Goal: Task Accomplishment & Management: Manage account settings

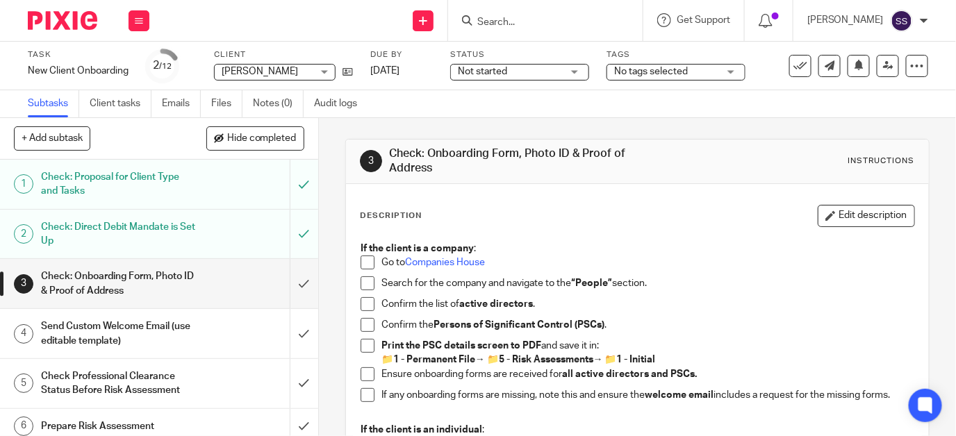
scroll to position [424, 0]
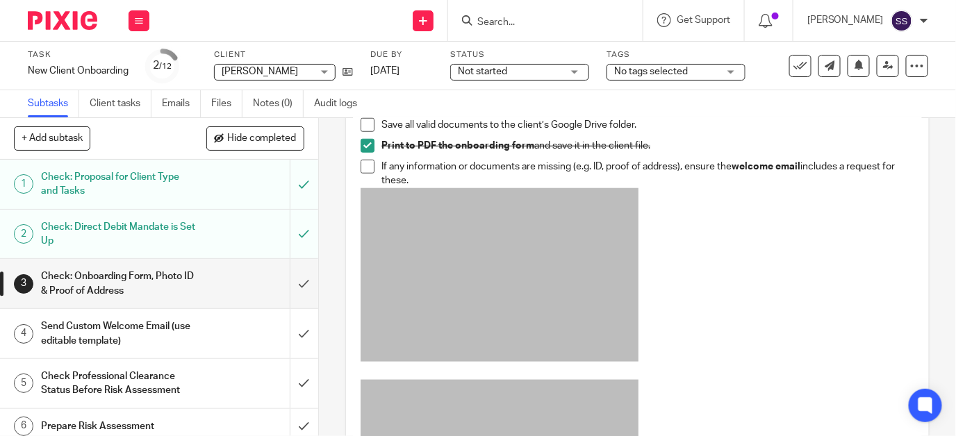
click at [507, 17] on input "Search" at bounding box center [538, 23] width 125 height 13
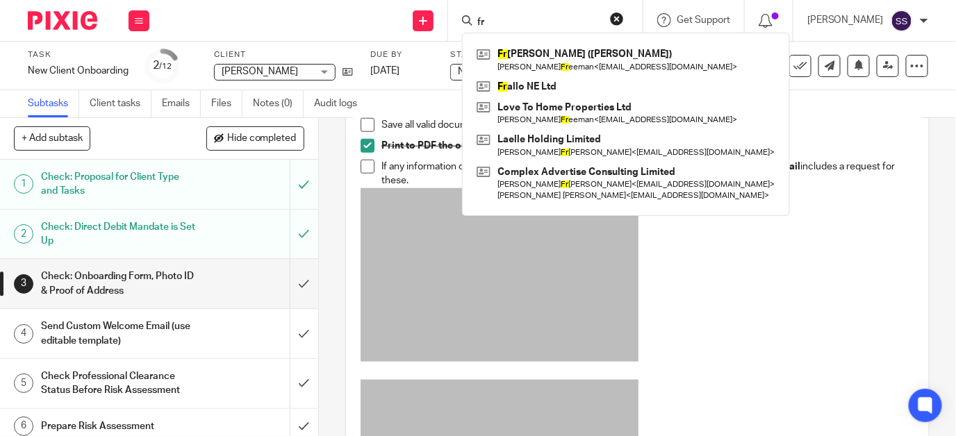
type input "f"
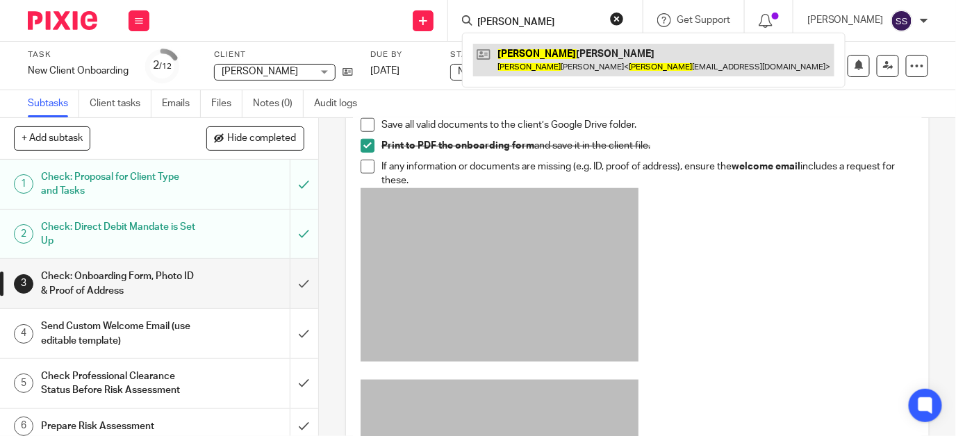
type input "ralph"
click at [554, 58] on link at bounding box center [653, 60] width 361 height 32
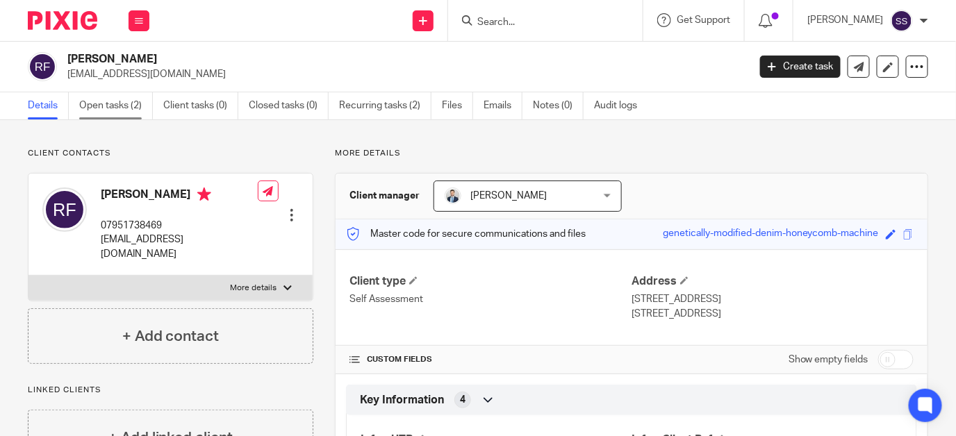
click at [111, 104] on link "Open tasks (2)" at bounding box center [116, 105] width 74 height 27
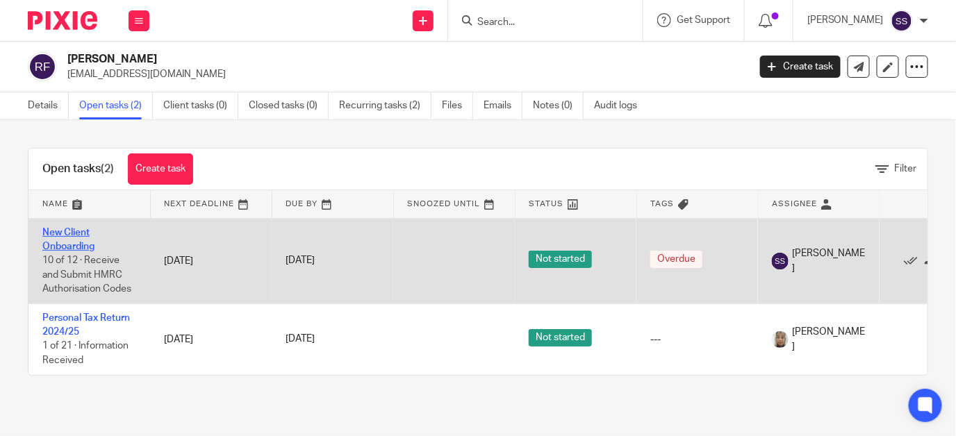
click at [72, 233] on link "New Client Onboarding" at bounding box center [68, 240] width 52 height 24
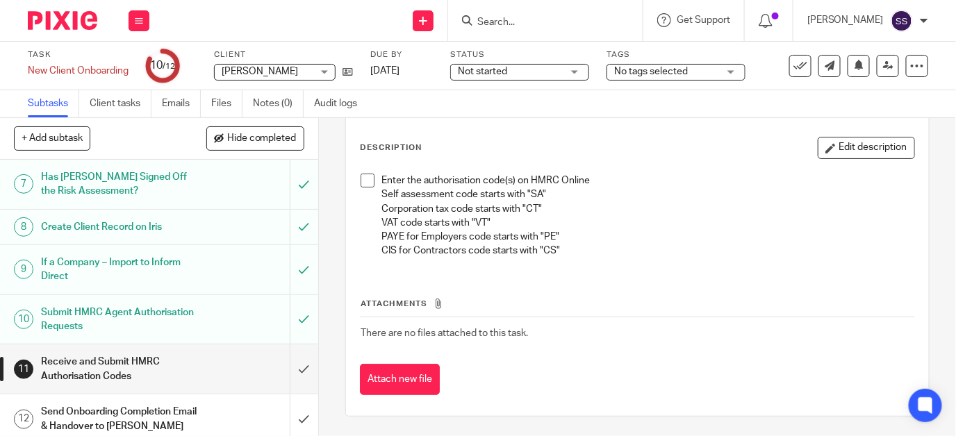
scroll to position [290, 0]
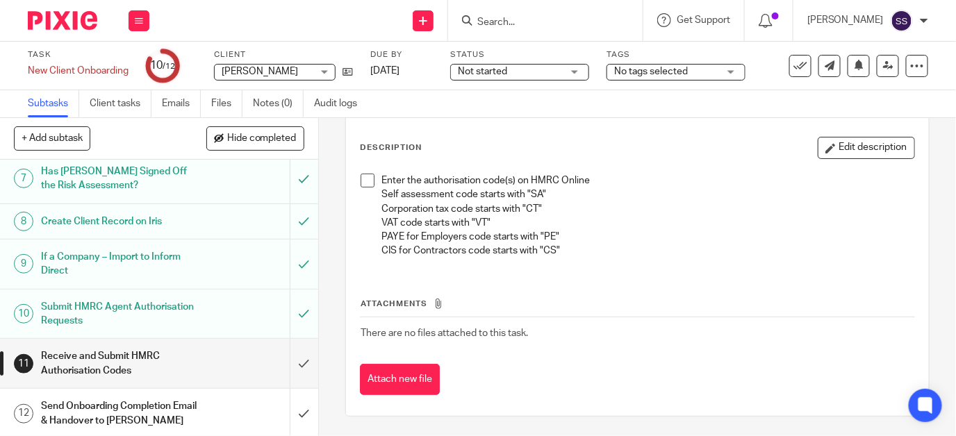
click at [511, 17] on input "Search" at bounding box center [538, 23] width 125 height 13
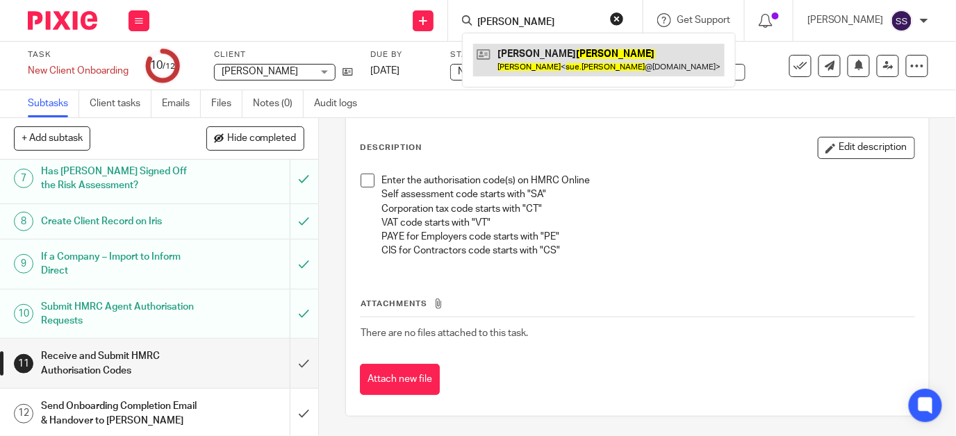
type input "sue flemming"
click at [595, 53] on link at bounding box center [599, 60] width 252 height 32
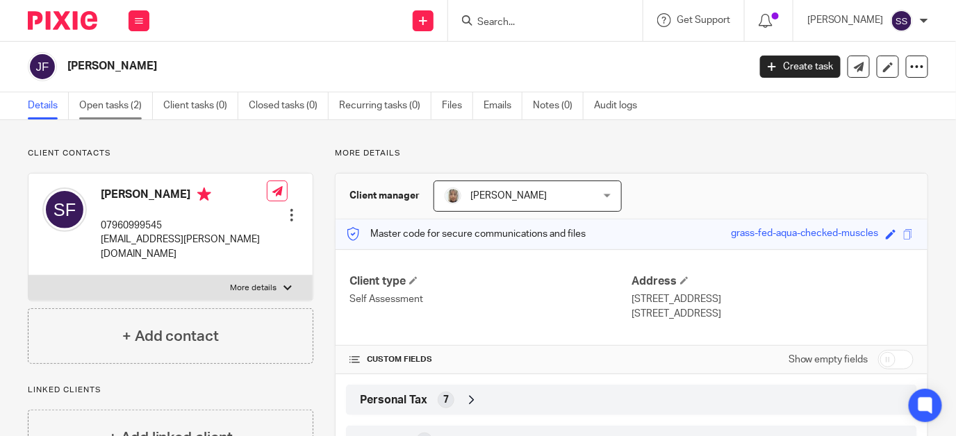
click at [105, 96] on link "Open tasks (2)" at bounding box center [116, 105] width 74 height 27
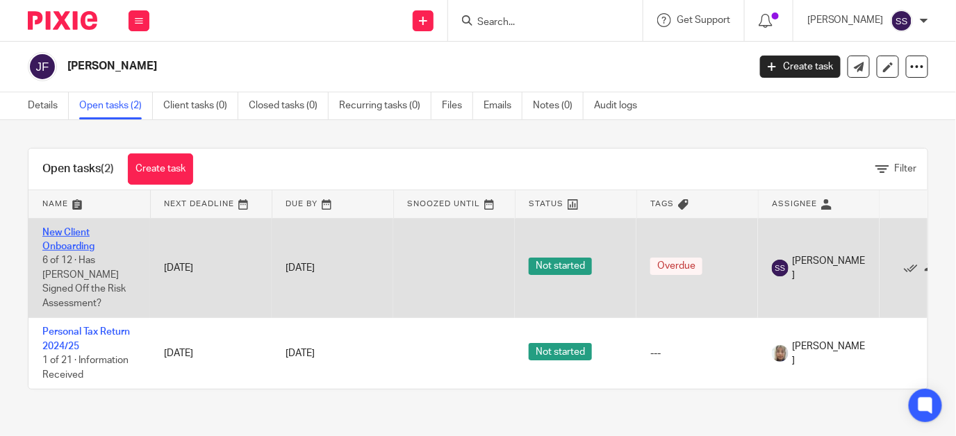
click at [69, 232] on link "New Client Onboarding" at bounding box center [68, 240] width 52 height 24
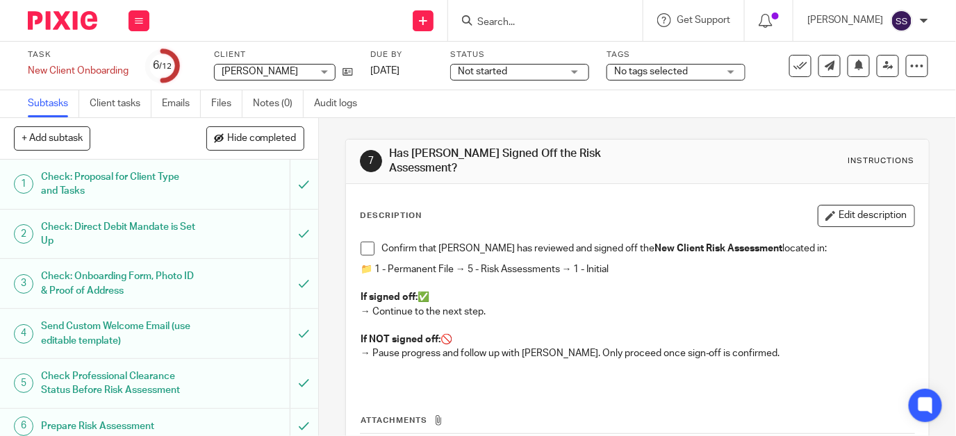
click at [361, 242] on span at bounding box center [368, 249] width 14 height 14
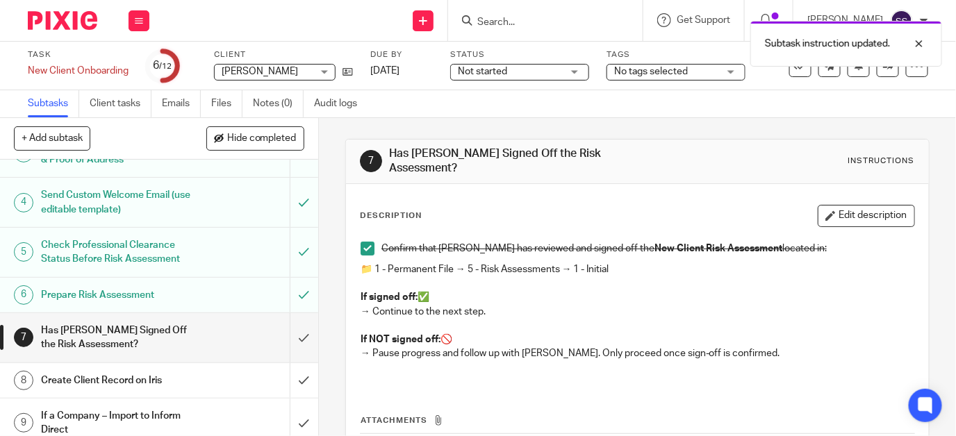
scroll to position [133, 0]
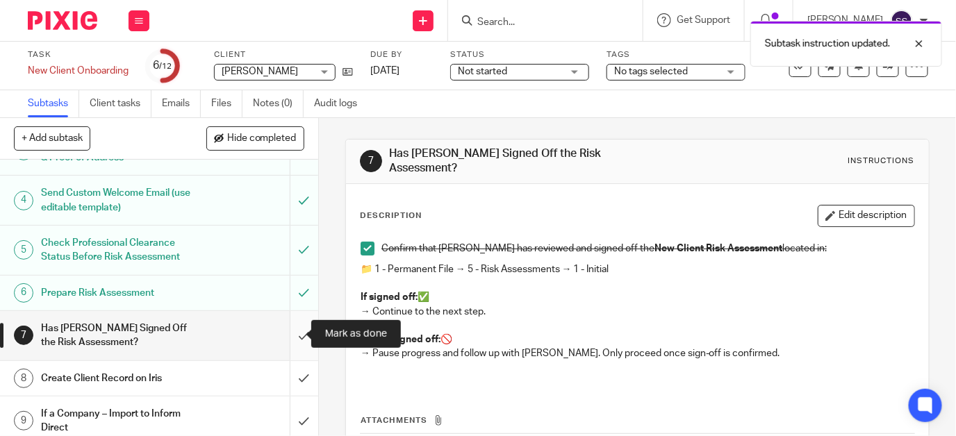
click at [289, 333] on input "submit" at bounding box center [159, 335] width 318 height 49
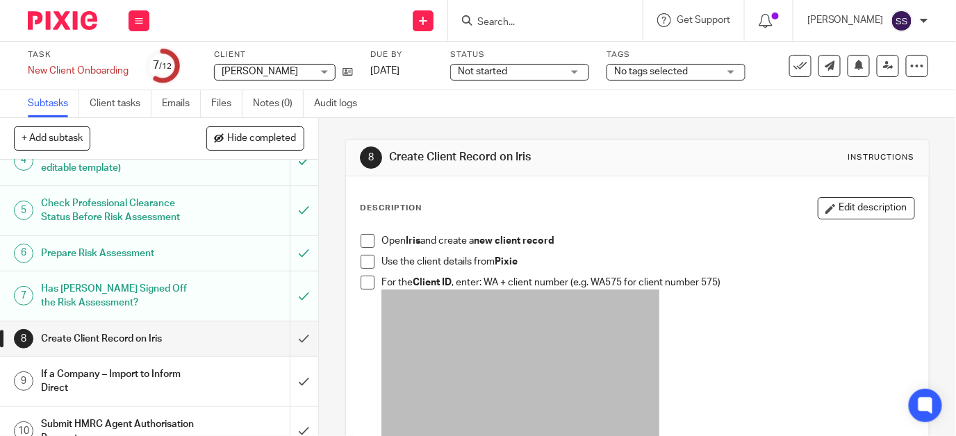
scroll to position [175, 0]
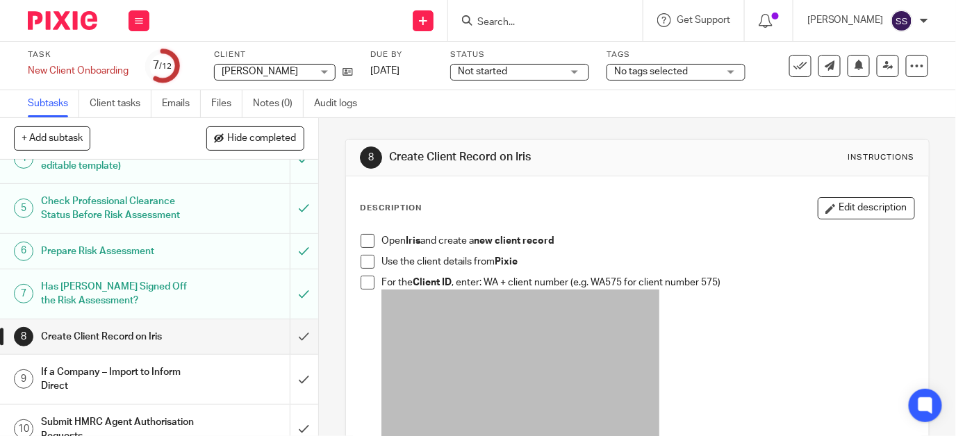
drag, startPoint x: 323, startPoint y: 338, endPoint x: 325, endPoint y: 354, distance: 16.1
click at [325, 354] on div "8 Create Client Record on Iris Instructions Description Edit description Open I…" at bounding box center [637, 277] width 637 height 318
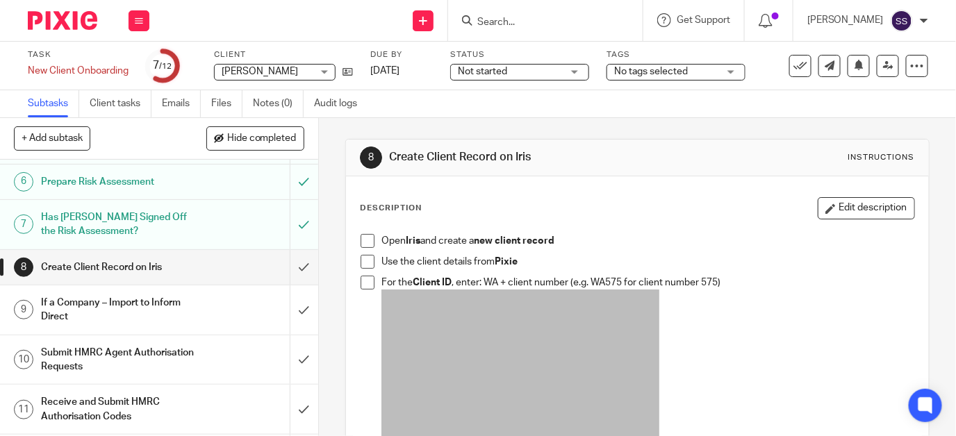
scroll to position [248, 0]
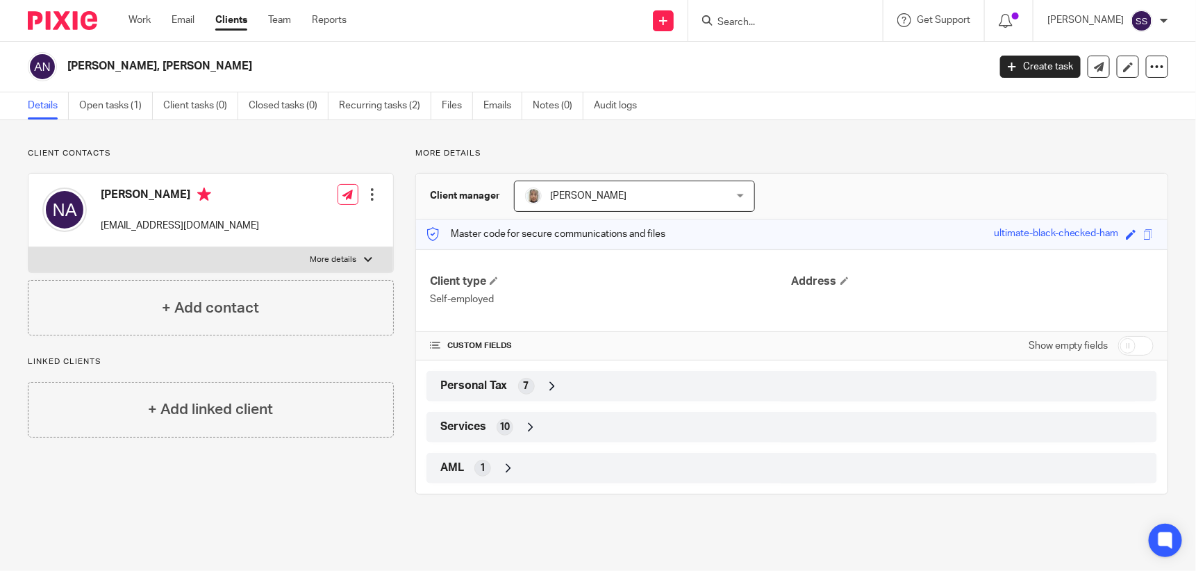
click at [756, 17] on input "Search" at bounding box center [778, 23] width 125 height 13
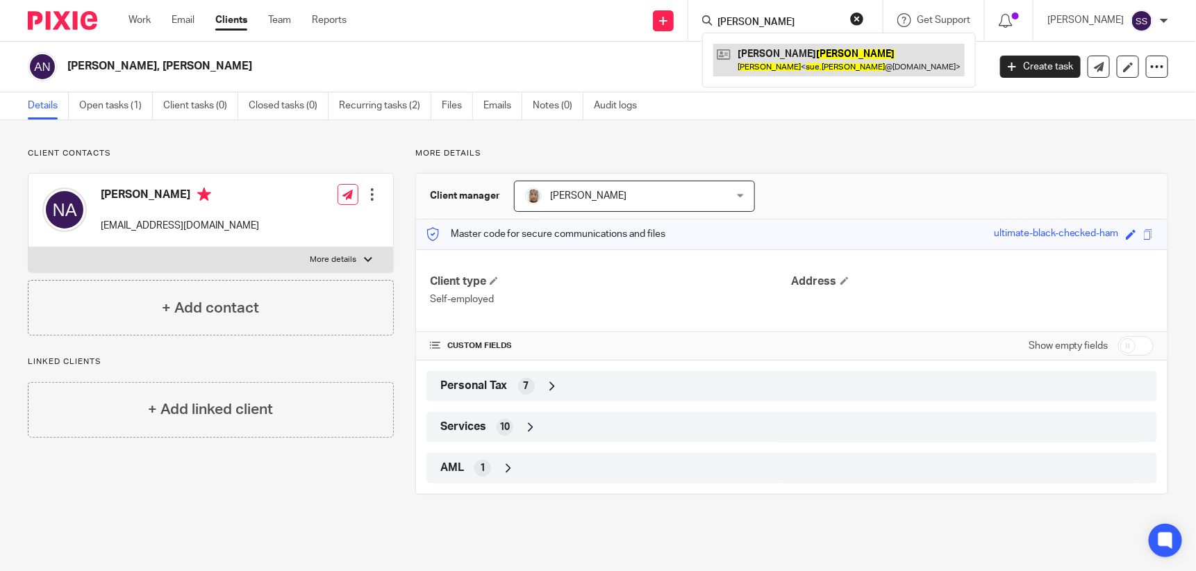
type input "[PERSON_NAME]"
click at [800, 63] on link at bounding box center [840, 60] width 252 height 32
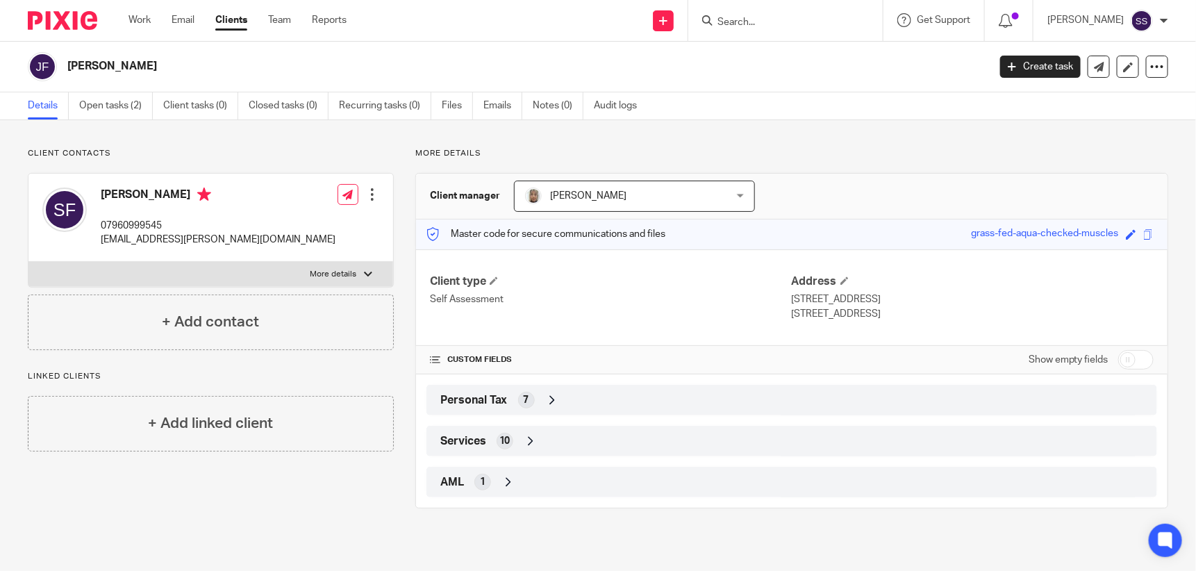
click at [1121, 357] on input "checkbox" at bounding box center [1136, 359] width 35 height 19
checkbox input "true"
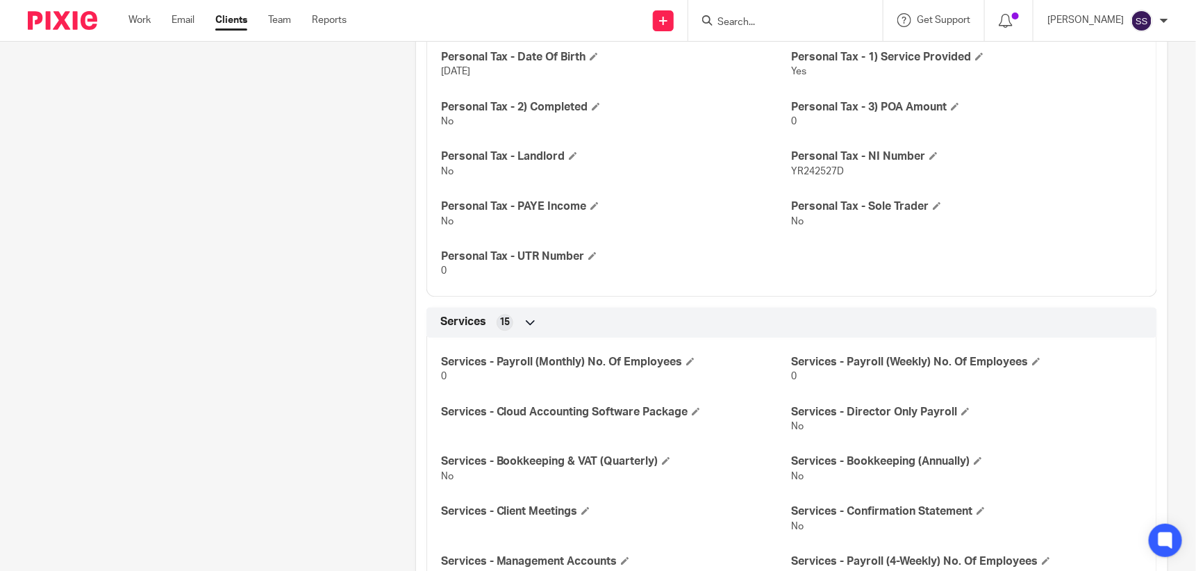
scroll to position [1420, 0]
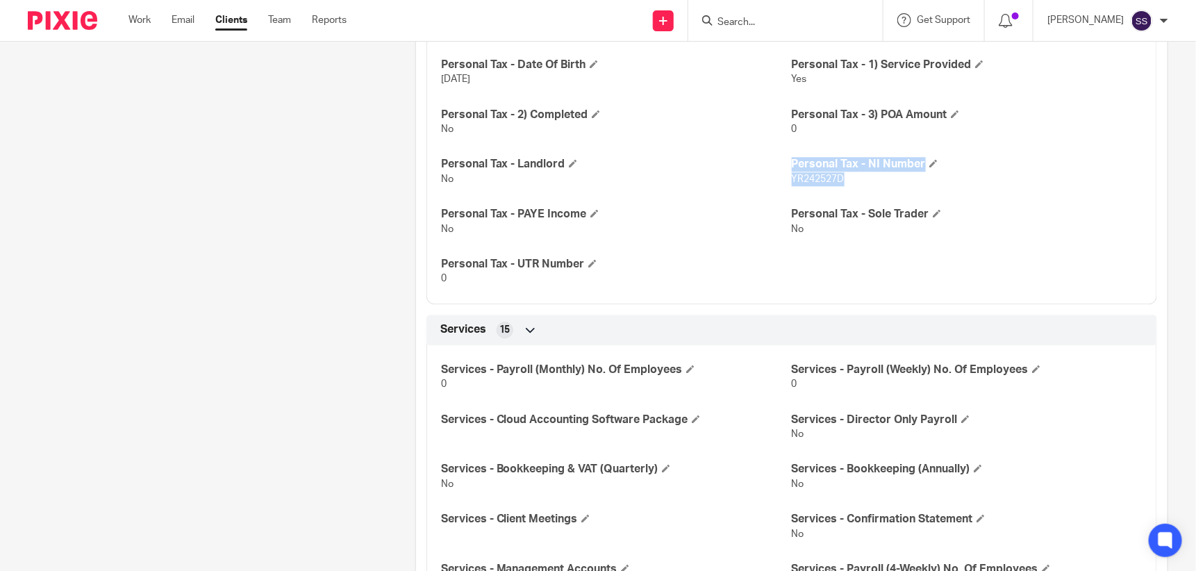
drag, startPoint x: 837, startPoint y: 176, endPoint x: 781, endPoint y: 174, distance: 55.6
click at [781, 174] on div "Personal Tax - Date Of Birth 1 Aug 1951 Personal Tax - 1) Service Provided Yes …" at bounding box center [792, 167] width 731 height 274
drag, startPoint x: 781, startPoint y: 174, endPoint x: 791, endPoint y: 183, distance: 13.3
click at [792, 183] on p "YR242527D" at bounding box center [967, 179] width 351 height 14
click at [843, 183] on p "YR242527D" at bounding box center [967, 179] width 351 height 14
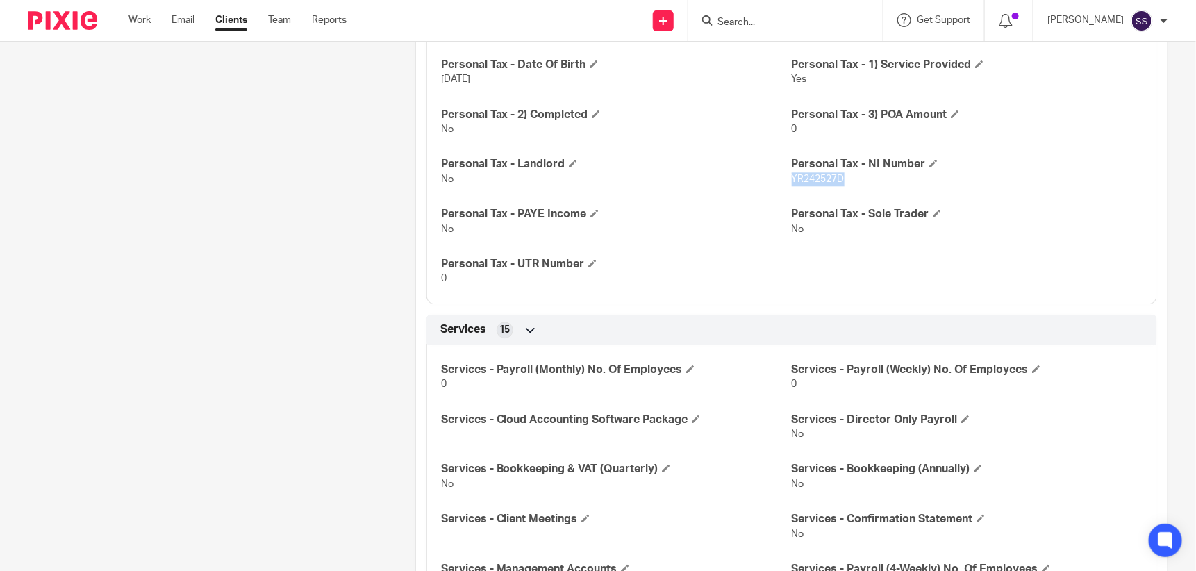
drag, startPoint x: 837, startPoint y: 172, endPoint x: 787, endPoint y: 176, distance: 50.2
click at [792, 176] on span "YR242527D" at bounding box center [818, 179] width 53 height 10
copy span "YR242527D"
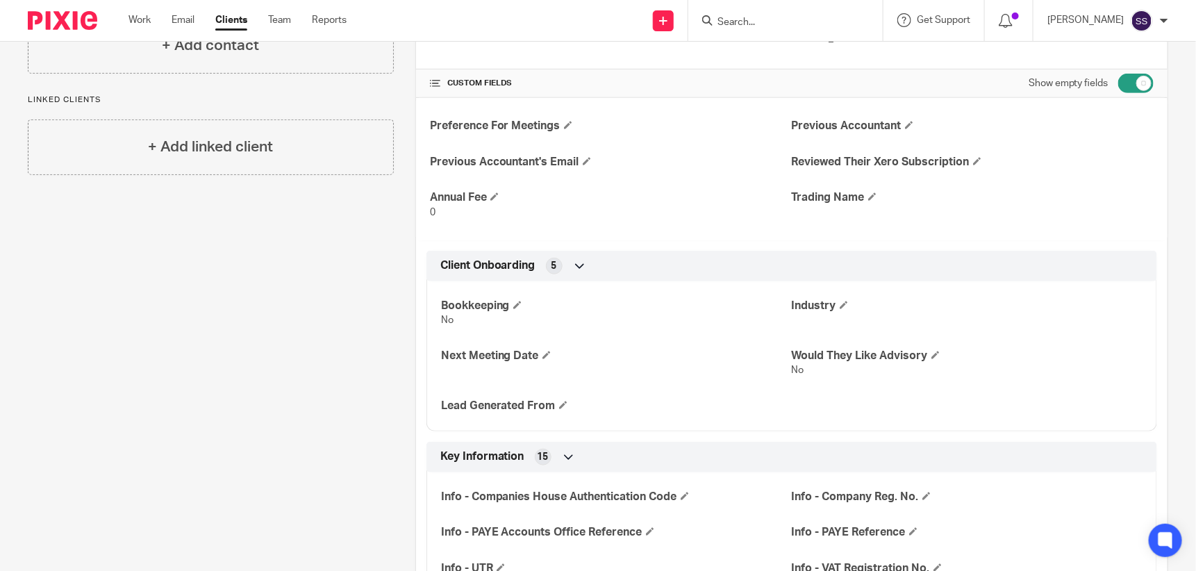
scroll to position [12, 0]
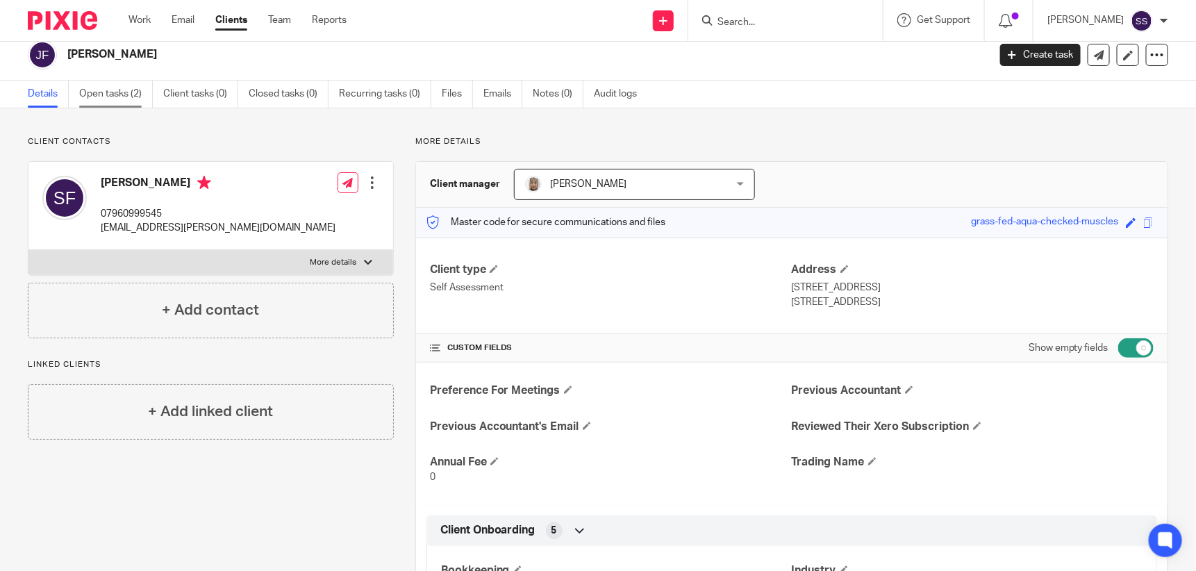
click at [110, 85] on link "Open tasks (2)" at bounding box center [116, 94] width 74 height 27
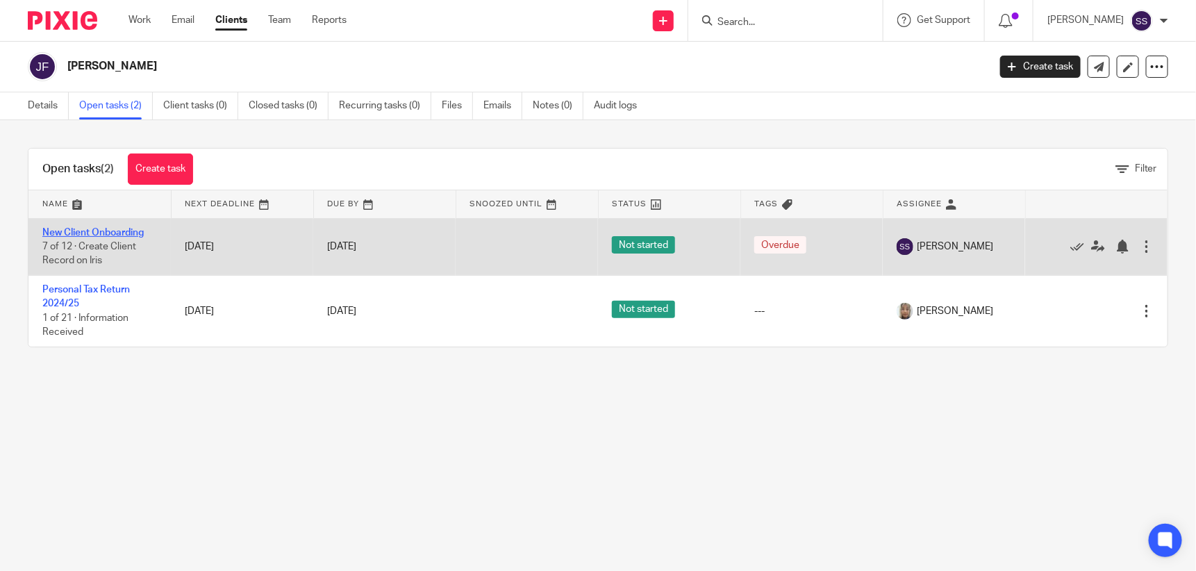
click at [104, 232] on link "New Client Onboarding" at bounding box center [92, 233] width 101 height 10
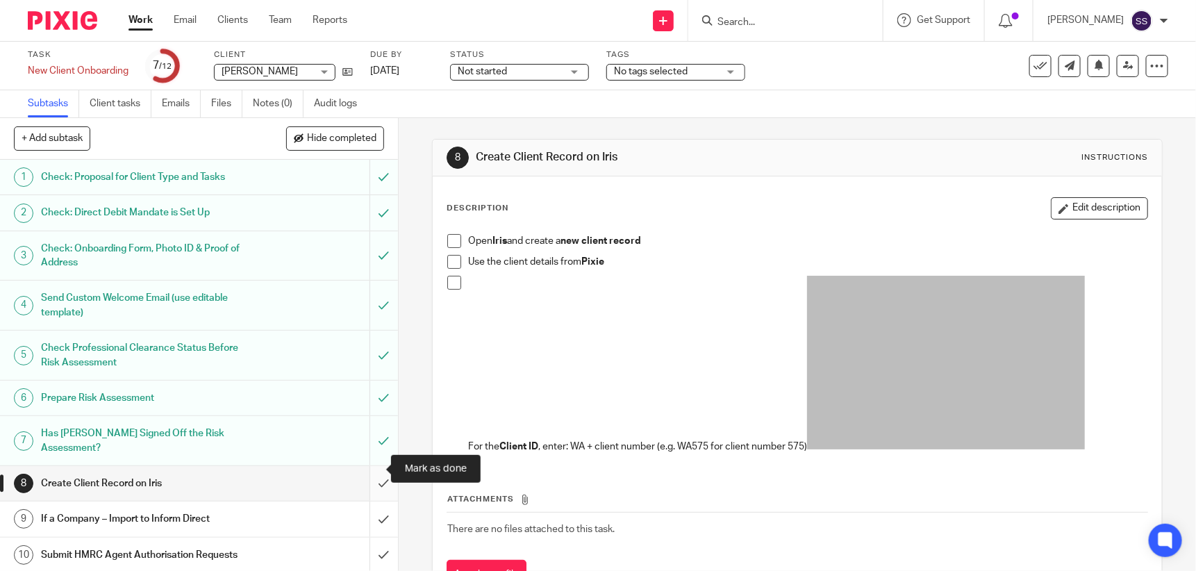
click at [370, 467] on input "submit" at bounding box center [199, 483] width 398 height 35
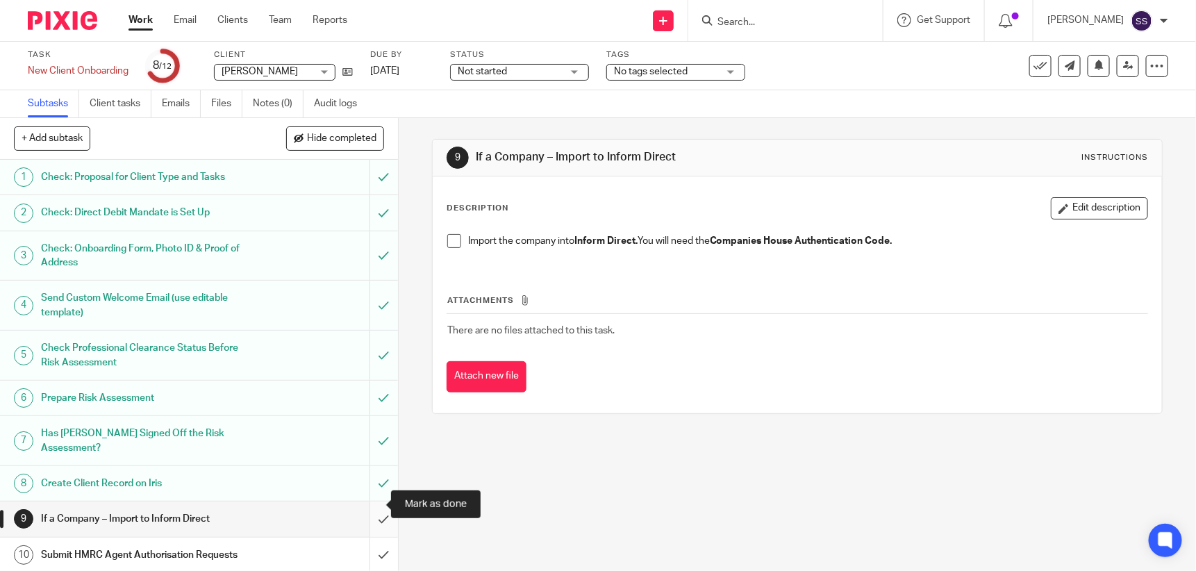
click at [370, 502] on input "submit" at bounding box center [199, 519] width 398 height 35
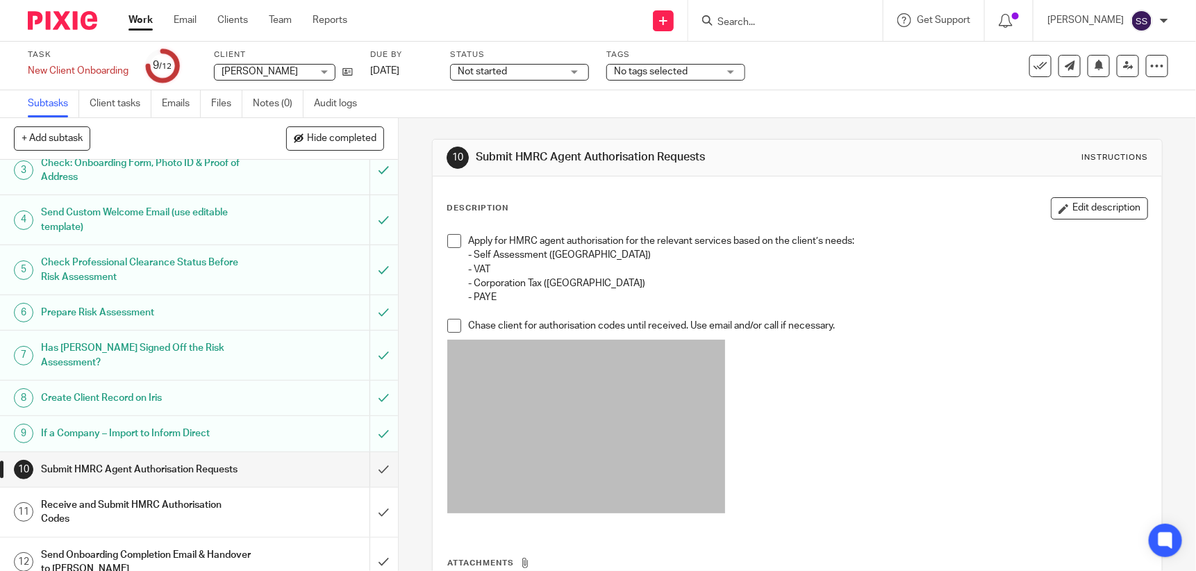
scroll to position [86, 0]
